Goal: Navigation & Orientation: Understand site structure

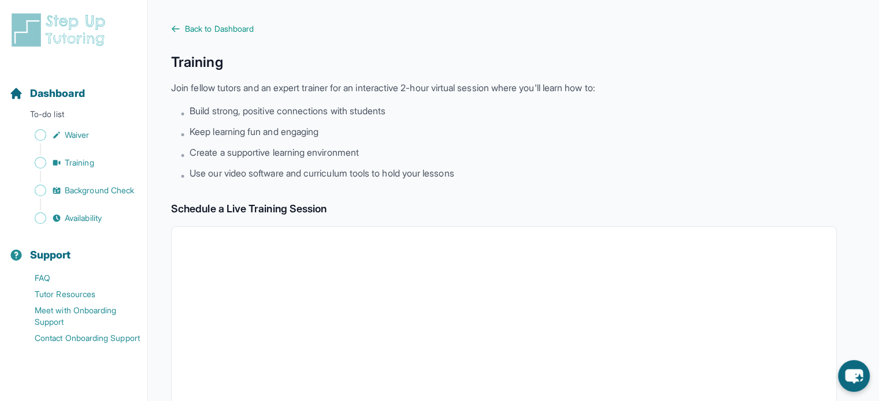
click at [67, 229] on button "Support" at bounding box center [74, 248] width 138 height 39
click at [80, 217] on span "Availability" at bounding box center [83, 219] width 37 height 12
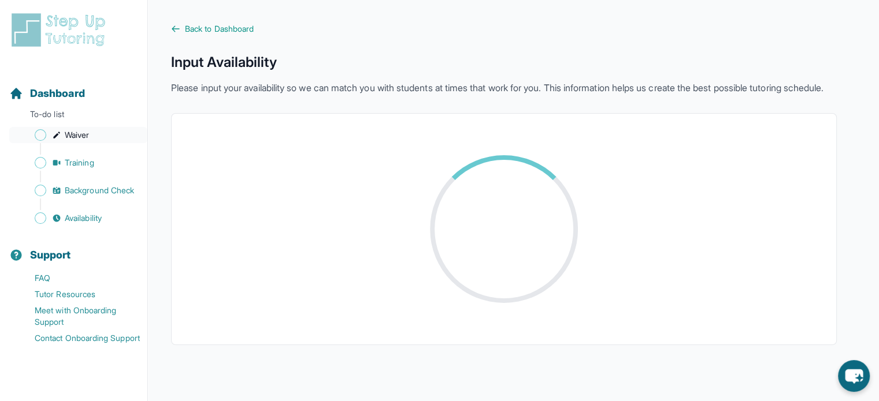
click at [72, 134] on span "Waiver" at bounding box center [77, 135] width 24 height 12
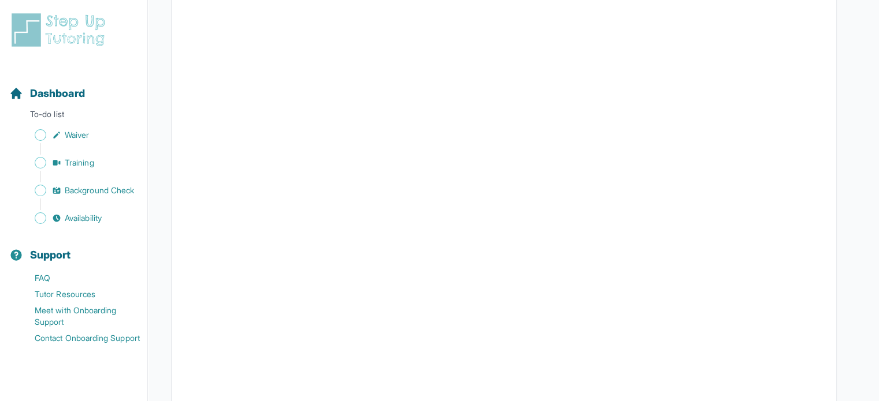
scroll to position [1552, 0]
click at [60, 167] on icon "Sidebar" at bounding box center [56, 162] width 9 height 9
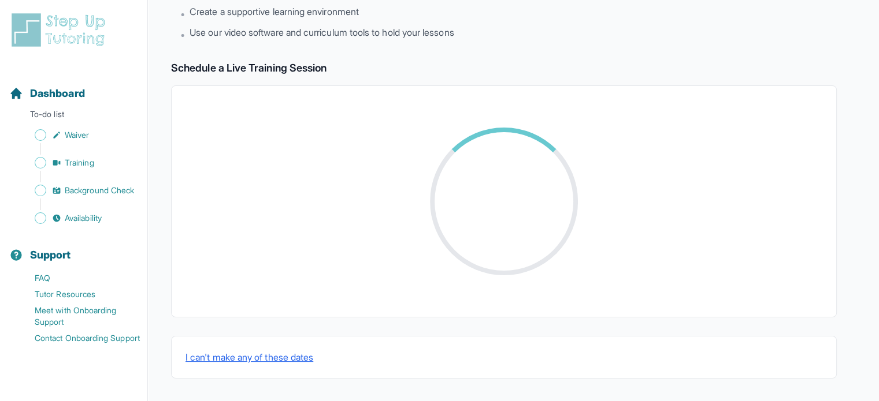
scroll to position [411, 0]
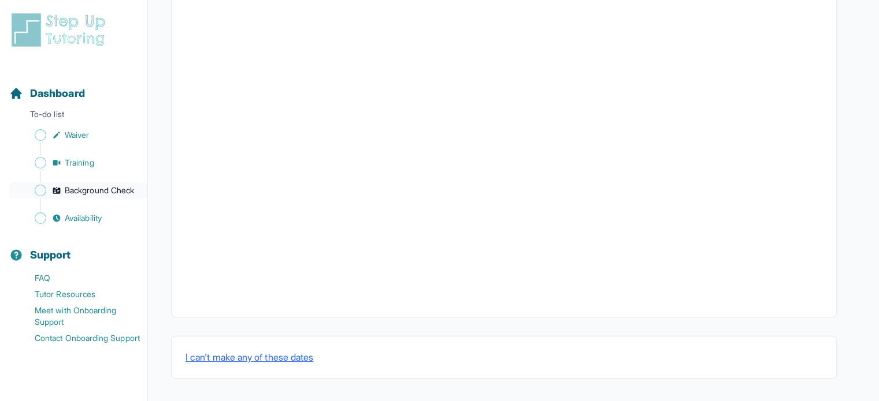
click at [75, 191] on span "Background Check" at bounding box center [99, 191] width 69 height 12
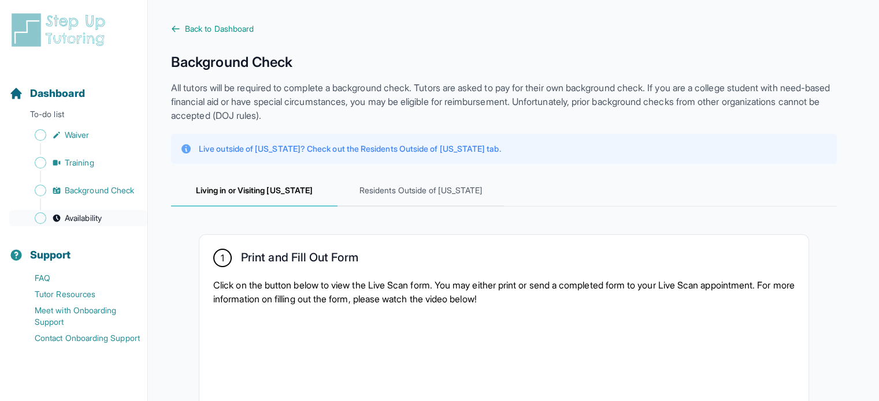
click at [84, 216] on span "Availability" at bounding box center [83, 219] width 37 height 12
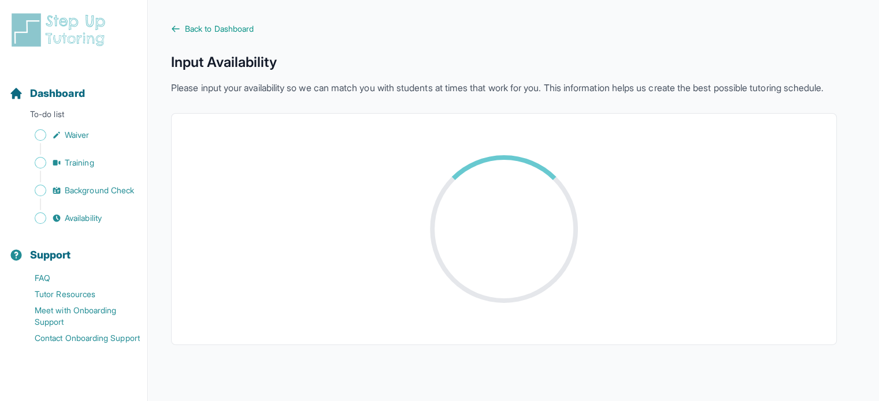
click at [201, 35] on div "Back to Dashboard Input Availability Please input your availability so we can m…" at bounding box center [503, 184] width 665 height 322
click at [187, 29] on span "Back to Dashboard" at bounding box center [219, 29] width 69 height 12
